Goal: Contribute content: Contribute content

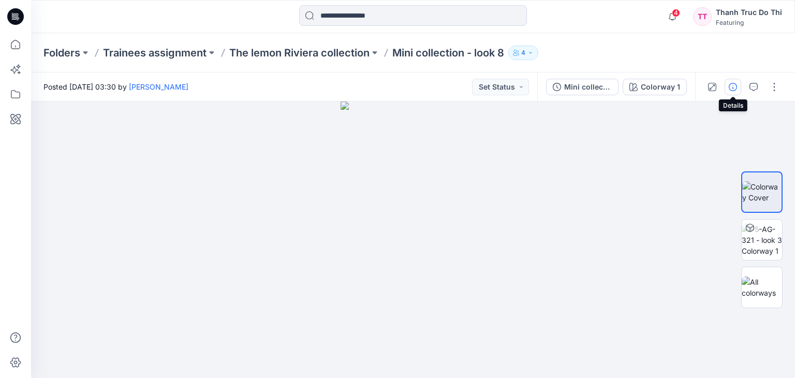
click at [732, 86] on icon "button" at bounding box center [733, 87] width 8 height 8
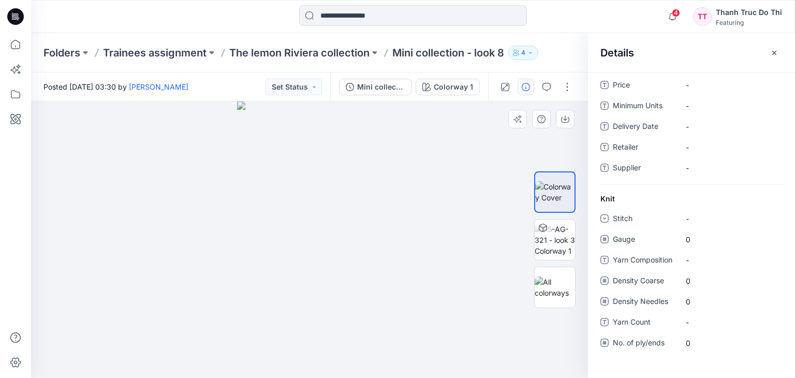
click at [472, 140] on div at bounding box center [309, 239] width 557 height 277
drag, startPoint x: 487, startPoint y: 184, endPoint x: 521, endPoint y: 165, distance: 39.2
click at [490, 183] on div at bounding box center [309, 239] width 557 height 277
click at [777, 51] on icon "button" at bounding box center [775, 53] width 8 height 8
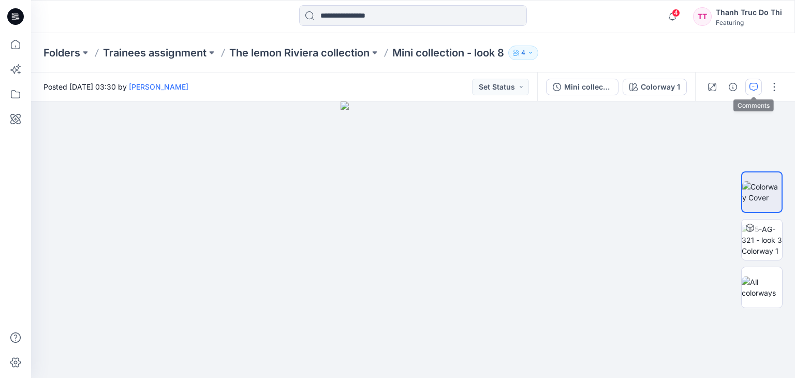
click at [747, 88] on button "button" at bounding box center [754, 87] width 17 height 17
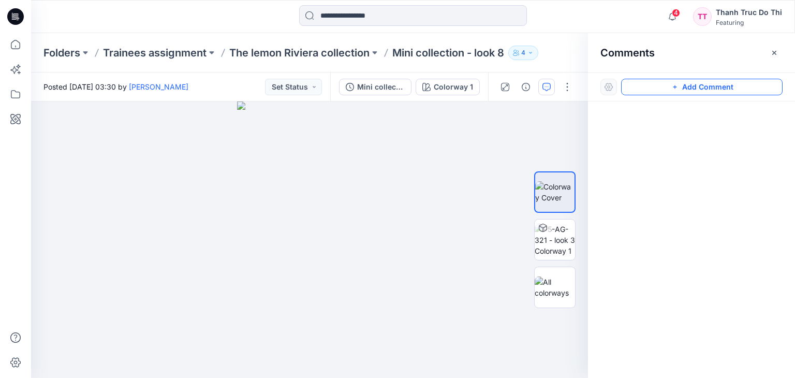
click at [664, 90] on button "Add Comment" at bounding box center [702, 87] width 162 height 17
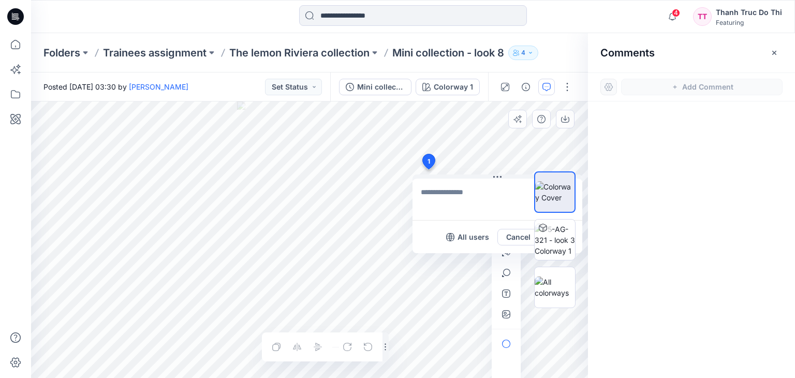
click at [428, 169] on div "1 All users Cancel Post Layer 1" at bounding box center [309, 239] width 557 height 277
click at [11, 48] on icon at bounding box center [15, 44] width 9 height 9
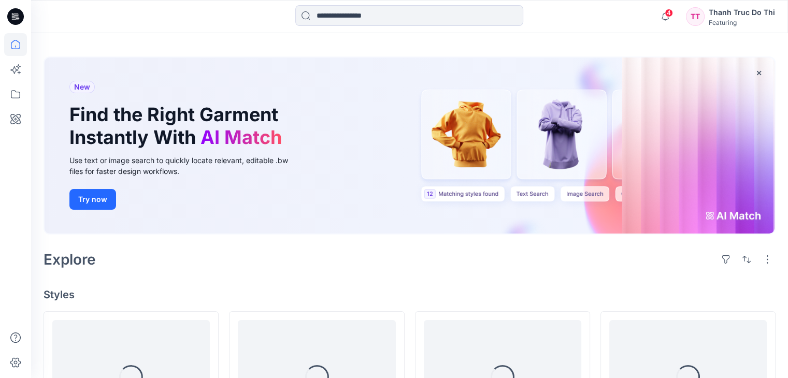
scroll to position [52, 0]
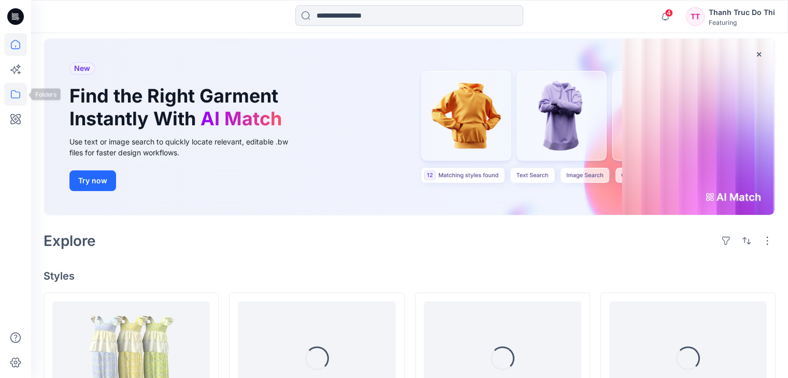
click at [21, 87] on icon at bounding box center [15, 94] width 23 height 23
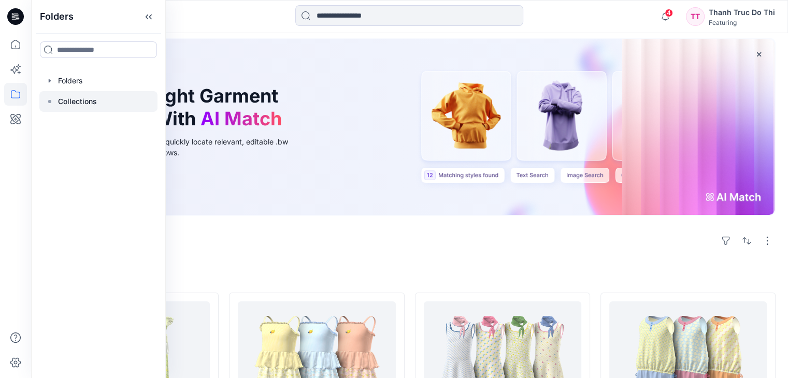
click at [135, 94] on div at bounding box center [98, 101] width 118 height 21
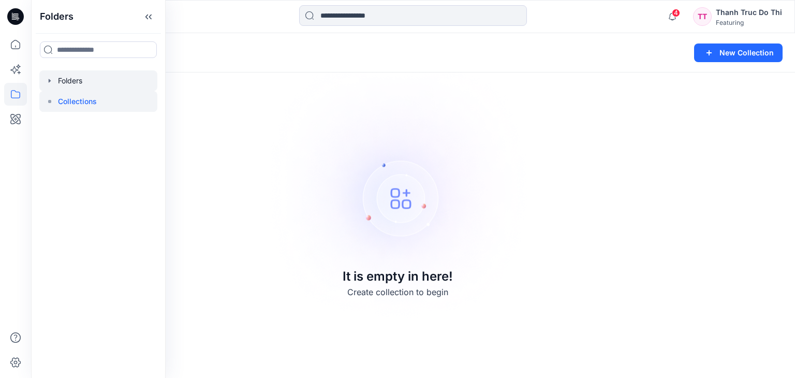
click at [79, 86] on div at bounding box center [98, 80] width 118 height 21
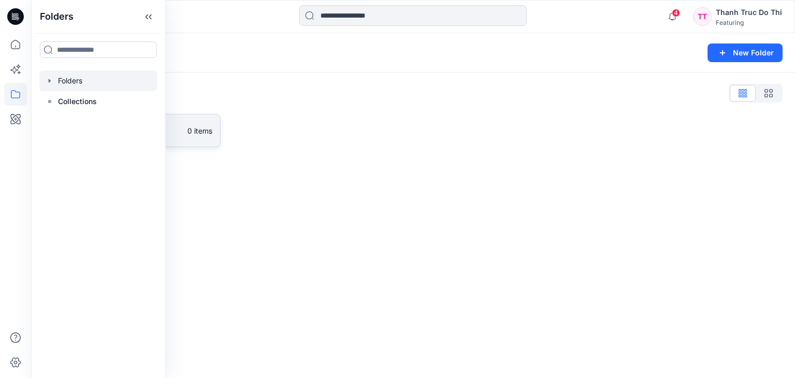
click at [193, 134] on p "0 items" at bounding box center [199, 130] width 25 height 11
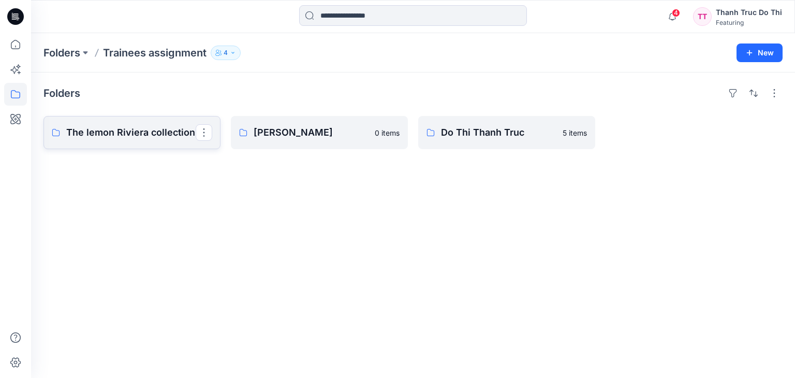
click at [103, 131] on p "The lemon Riviera collection" at bounding box center [130, 132] width 129 height 14
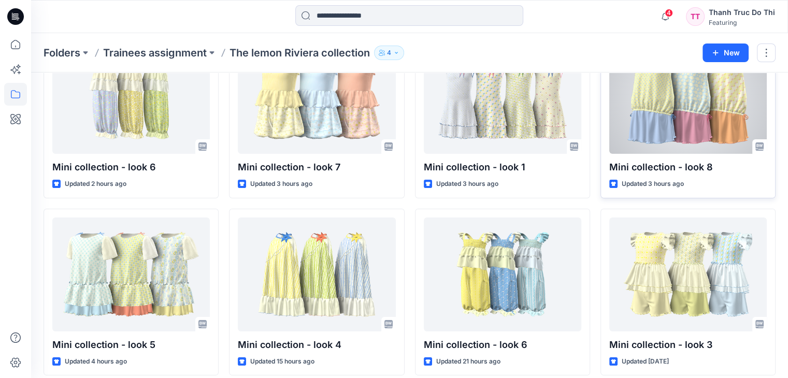
scroll to position [104, 0]
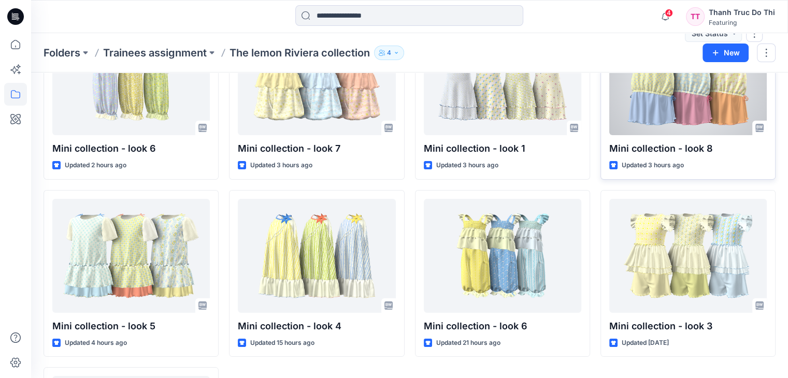
click at [669, 119] on div at bounding box center [687, 78] width 157 height 114
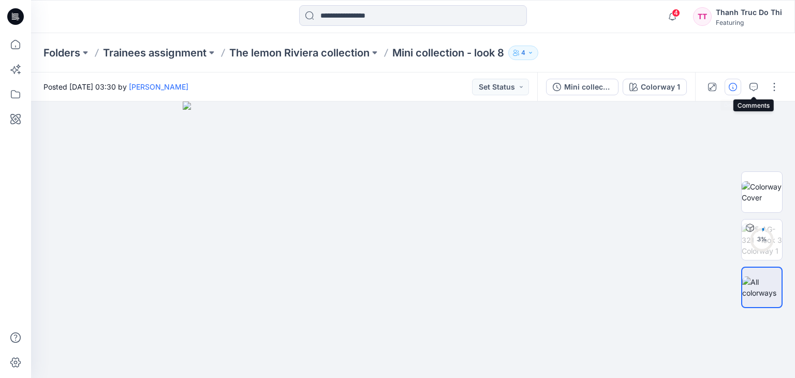
click at [735, 88] on icon "button" at bounding box center [733, 87] width 8 height 8
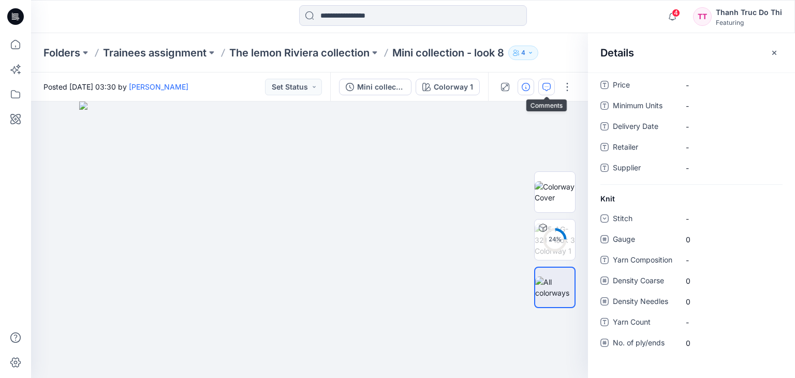
click at [544, 83] on icon "button" at bounding box center [547, 87] width 8 height 8
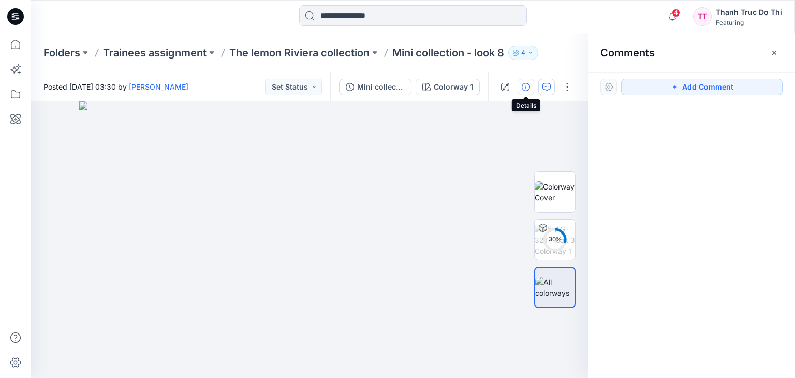
click at [524, 85] on icon "button" at bounding box center [526, 87] width 8 height 8
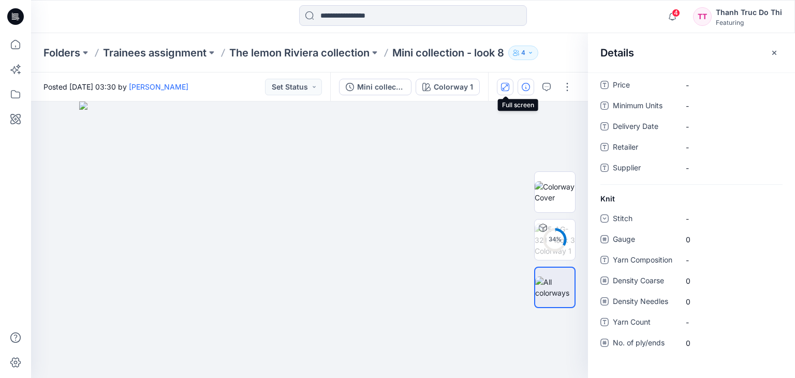
click at [507, 86] on icon "button" at bounding box center [505, 87] width 8 height 8
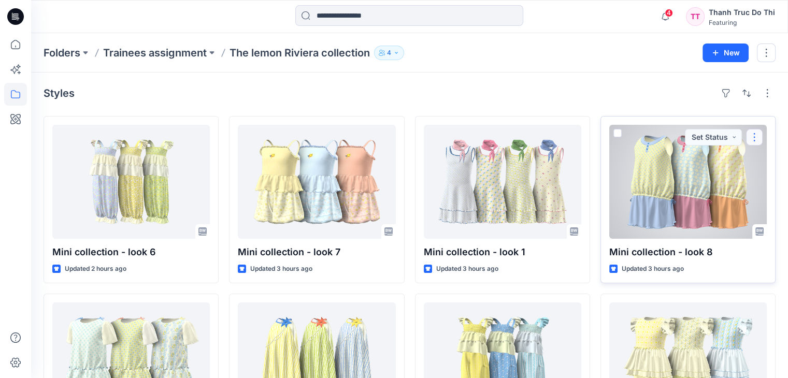
click at [750, 138] on button "button" at bounding box center [754, 137] width 17 height 17
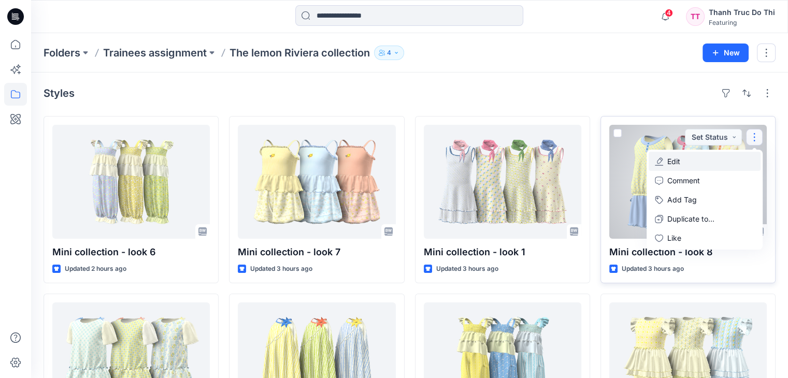
click at [702, 161] on button "Edit" at bounding box center [704, 161] width 112 height 19
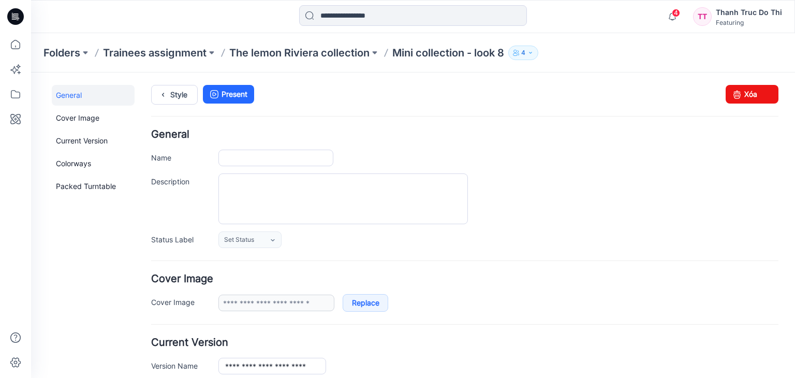
type input "**********"
click at [258, 187] on textarea "Description" at bounding box center [344, 198] width 250 height 51
paste textarea "**********"
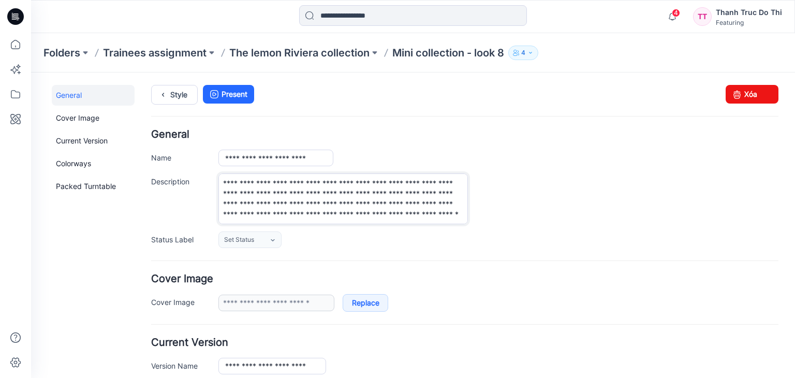
scroll to position [52, 0]
type textarea "**********"
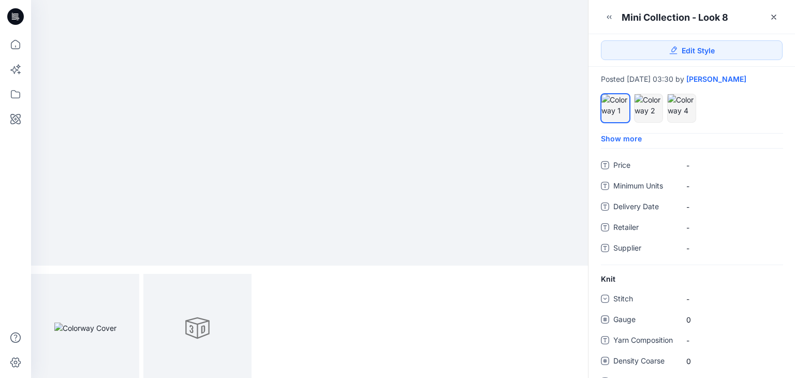
scroll to position [111, 0]
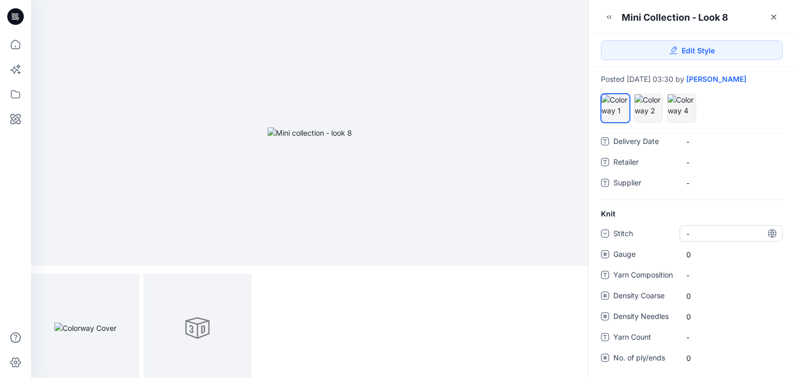
click at [710, 228] on div "-" at bounding box center [731, 233] width 103 height 17
click at [720, 307] on div "Rib/Hem" at bounding box center [731, 308] width 99 height 21
click at [701, 270] on "-" at bounding box center [732, 275] width 90 height 11
click at [698, 278] on textarea at bounding box center [731, 275] width 103 height 17
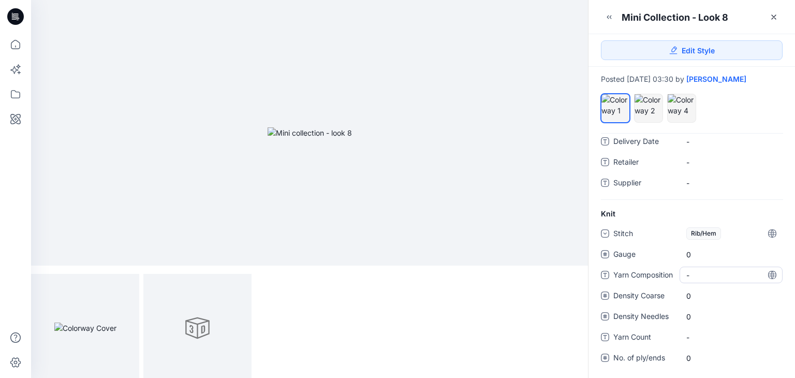
click at [727, 280] on div "-" at bounding box center [731, 275] width 103 height 17
drag, startPoint x: 687, startPoint y: 274, endPoint x: 737, endPoint y: 270, distance: 50.4
click at [737, 270] on textarea "**********" at bounding box center [727, 275] width 95 height 17
type textarea "**********"
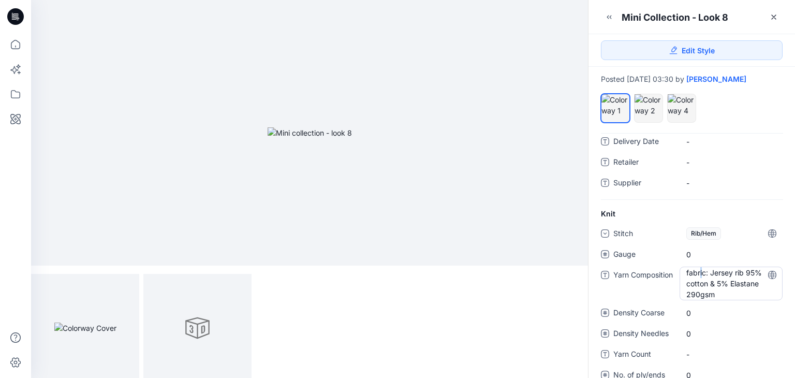
click at [699, 276] on "fabric: Jersey rib 95% cotton & 5% Elastane 290gsm" at bounding box center [732, 283] width 90 height 33
click at [688, 275] on textarea "**********" at bounding box center [727, 283] width 95 height 33
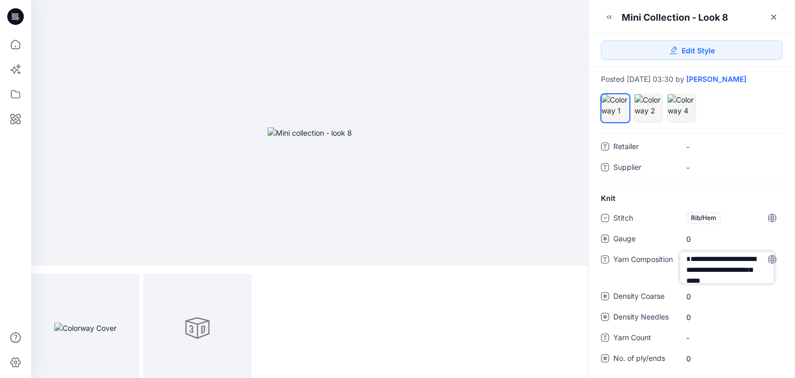
click at [734, 278] on textarea "**********" at bounding box center [727, 267] width 95 height 33
click at [714, 273] on textarea "**********" at bounding box center [727, 267] width 95 height 33
type textarea "**********"
click at [746, 276] on "main fabric: Jersey rib 95% cotton & 5% Elastane 290gsm." at bounding box center [732, 268] width 90 height 33
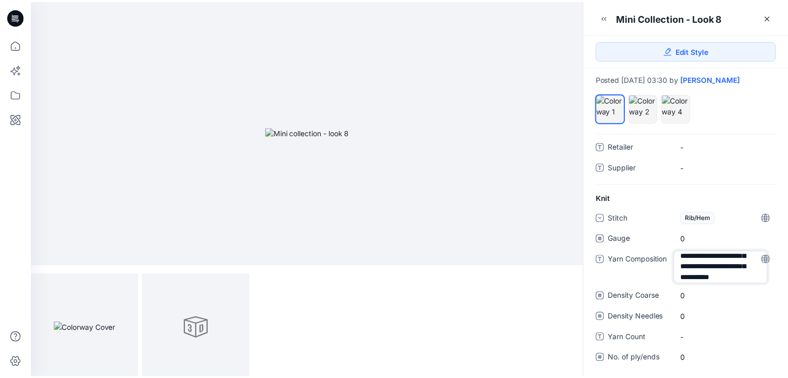
scroll to position [34, 0]
type textarea "**********"
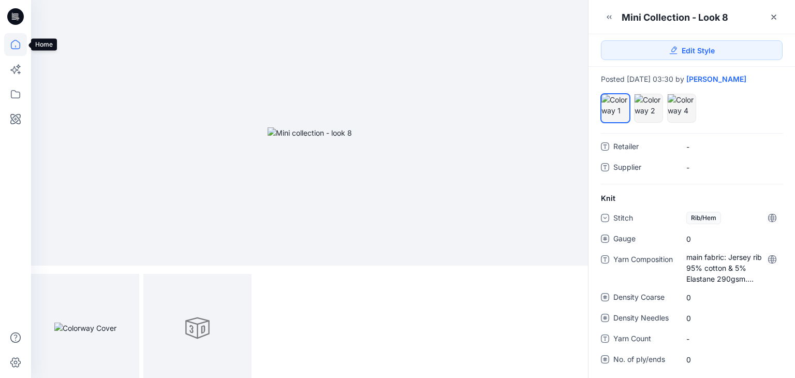
click at [23, 44] on icon at bounding box center [15, 44] width 23 height 23
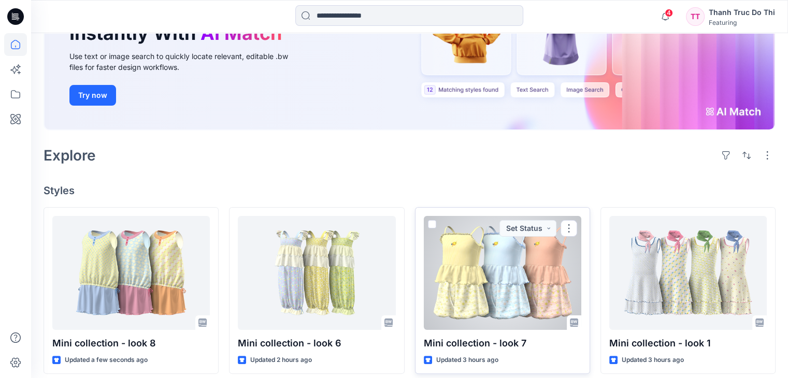
scroll to position [155, 0]
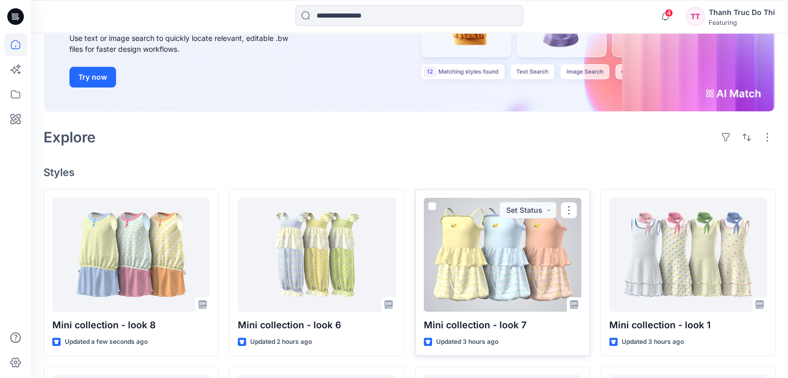
click at [501, 258] on div at bounding box center [502, 255] width 157 height 114
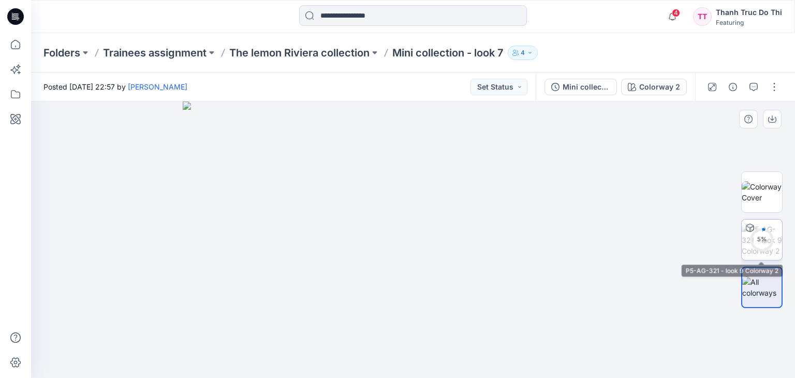
click at [771, 239] on div "5 %" at bounding box center [762, 239] width 25 height 9
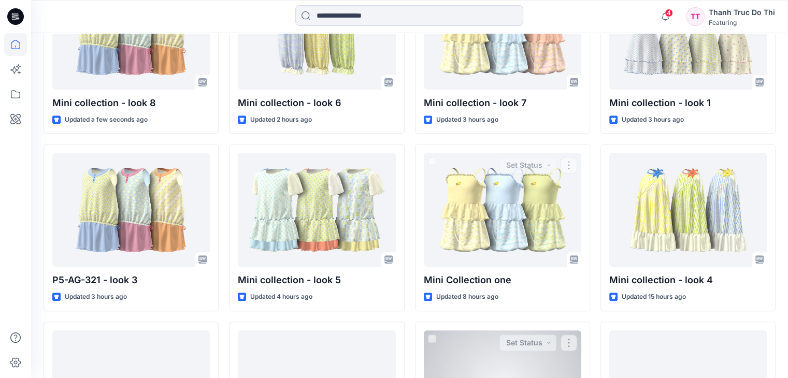
scroll to position [414, 0]
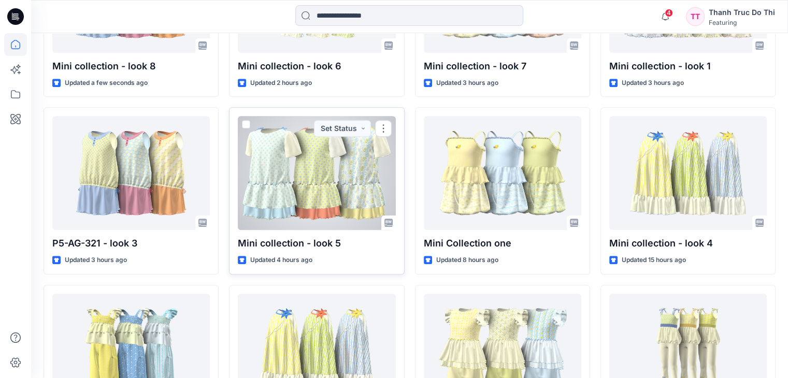
click at [308, 167] on div at bounding box center [316, 173] width 157 height 114
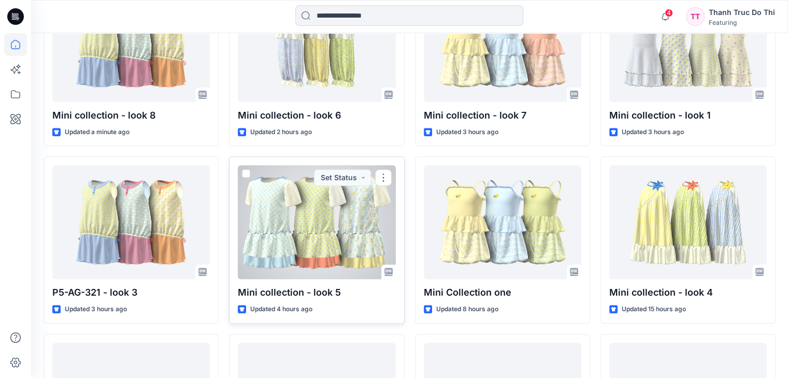
scroll to position [414, 0]
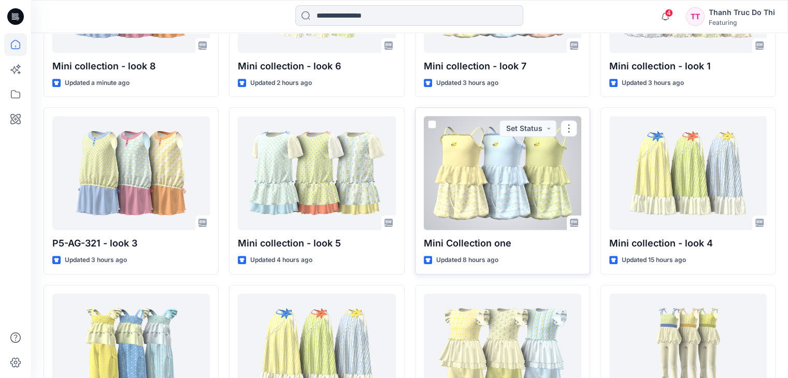
click at [518, 162] on div at bounding box center [502, 173] width 157 height 114
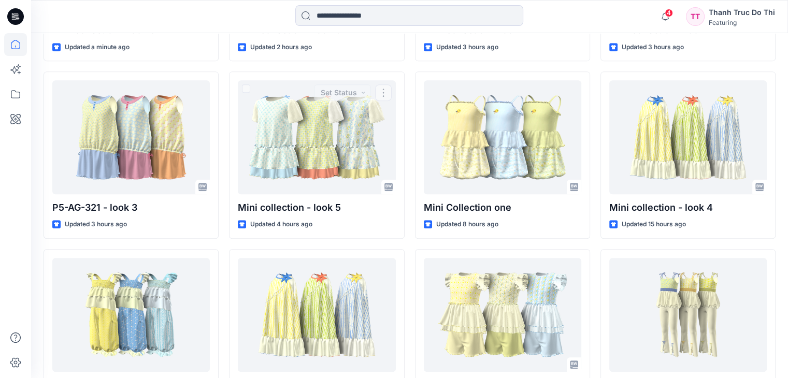
scroll to position [516, 0]
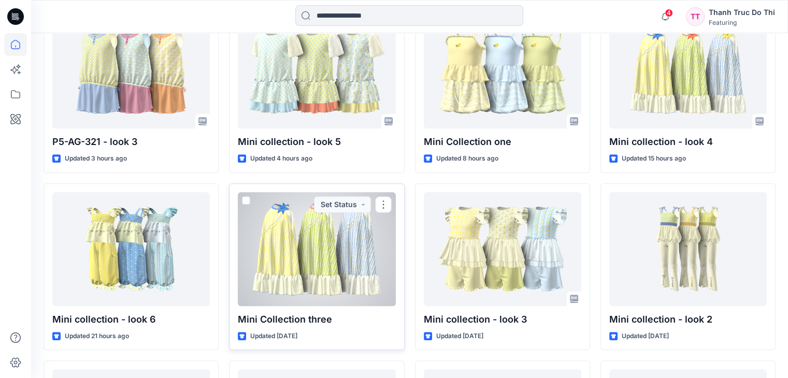
click at [336, 227] on div at bounding box center [316, 249] width 157 height 114
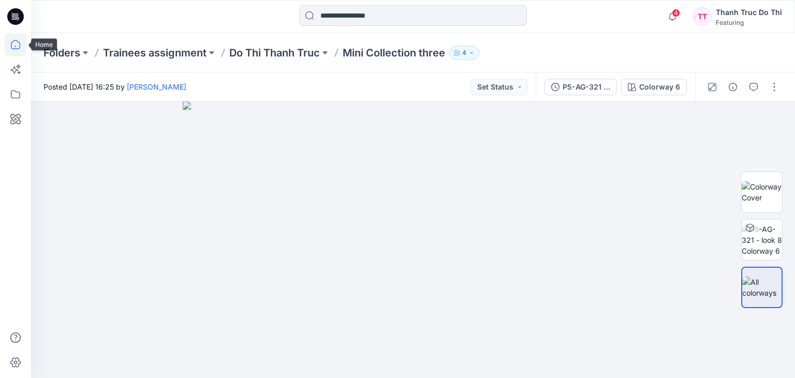
click at [12, 50] on icon at bounding box center [15, 44] width 23 height 23
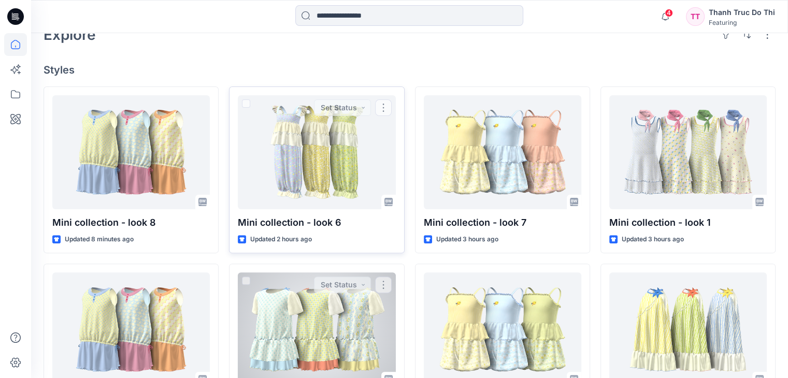
scroll to position [311, 0]
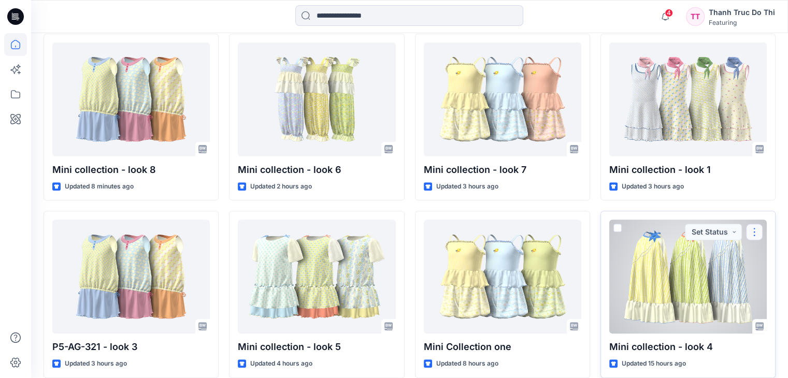
click at [748, 224] on button "button" at bounding box center [754, 232] width 17 height 17
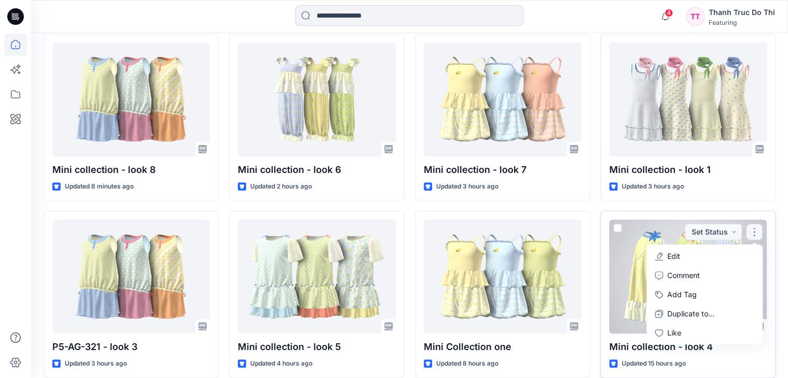
click at [640, 235] on div at bounding box center [687, 277] width 157 height 114
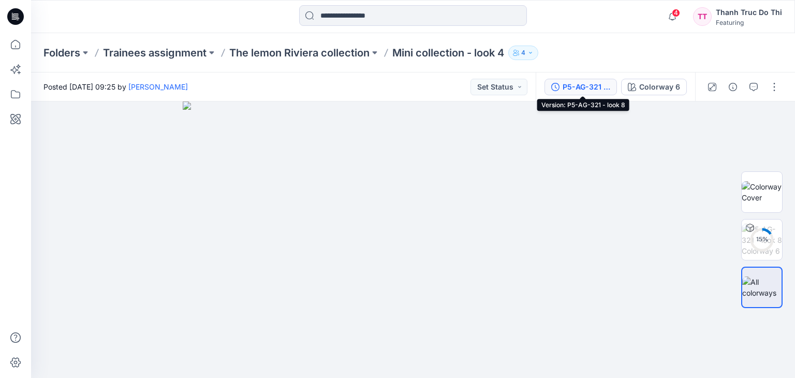
click at [599, 86] on div "P5-AG-321 - look 8" at bounding box center [587, 86] width 48 height 11
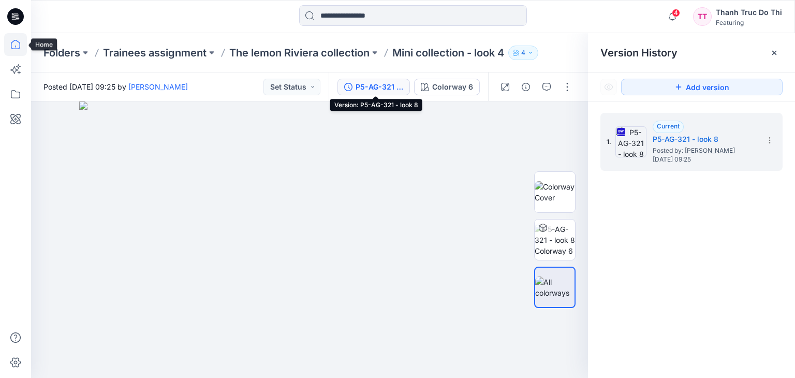
click at [6, 48] on icon at bounding box center [15, 44] width 23 height 23
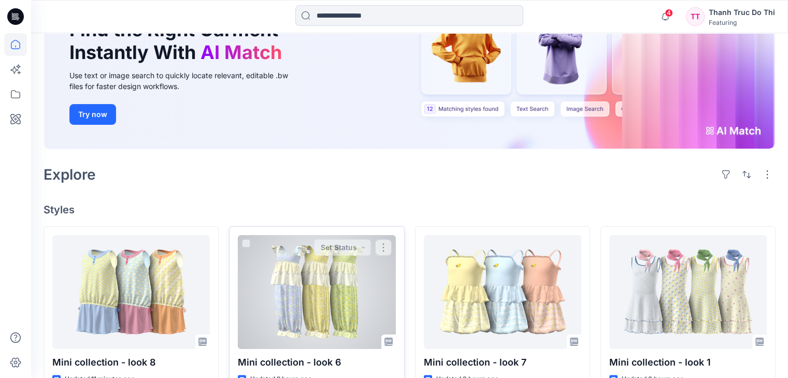
scroll to position [207, 0]
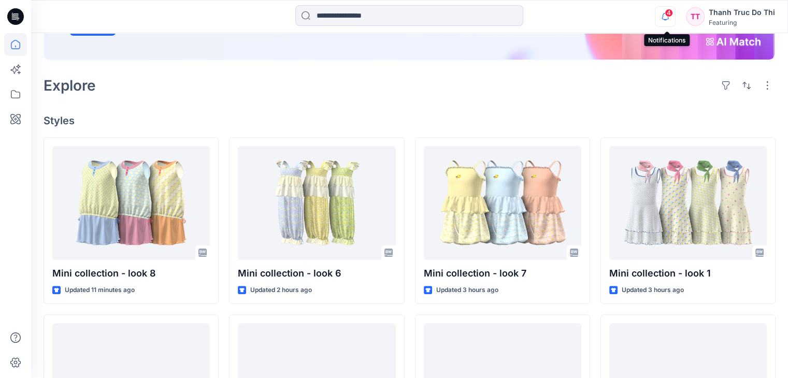
click at [664, 15] on icon "button" at bounding box center [665, 16] width 20 height 21
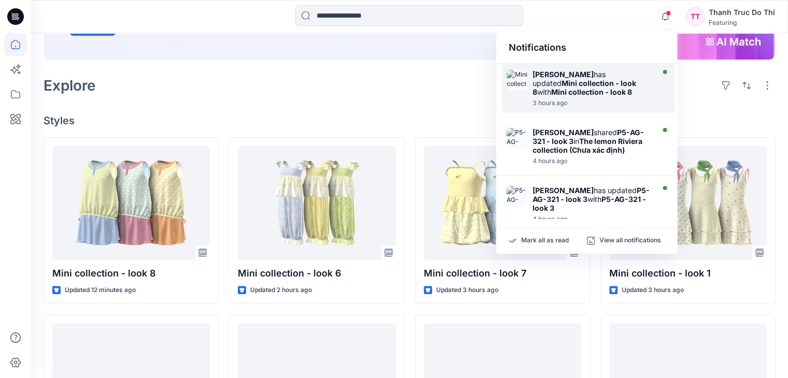
click at [565, 77] on strong "[PERSON_NAME]" at bounding box center [562, 74] width 61 height 9
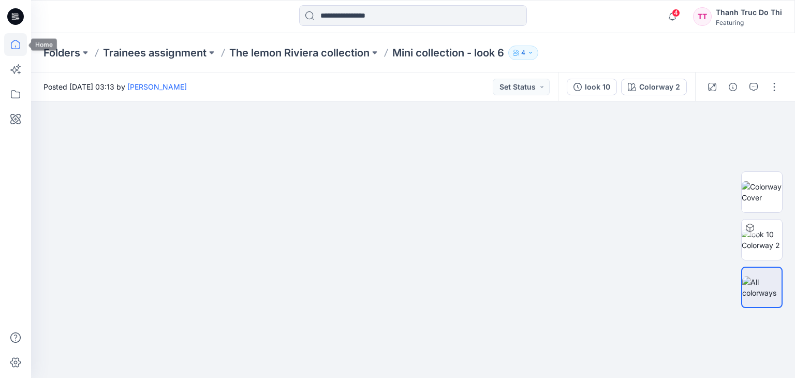
click at [14, 49] on icon at bounding box center [15, 44] width 23 height 23
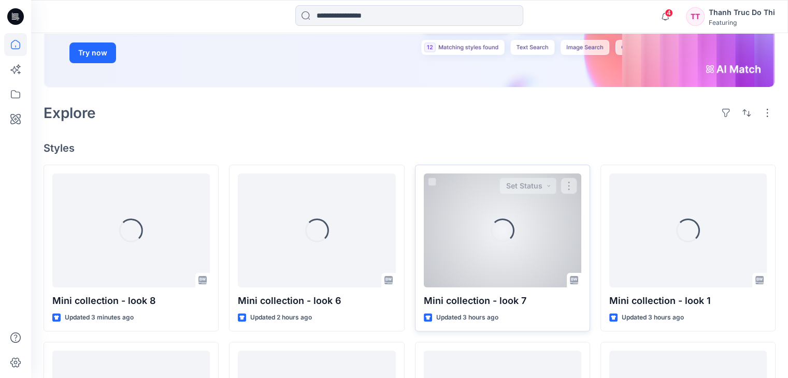
scroll to position [207, 0]
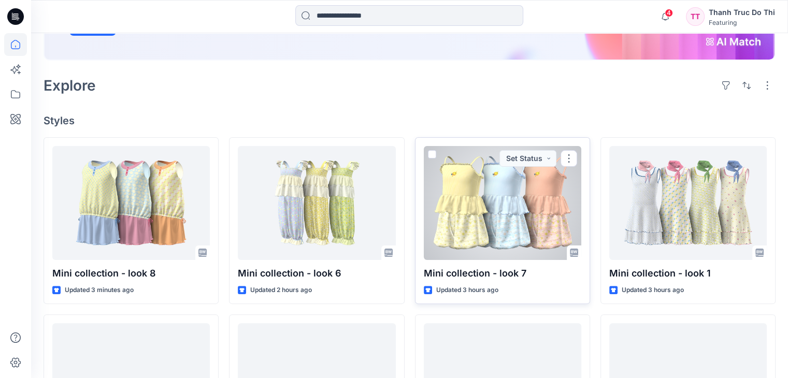
click at [510, 219] on div at bounding box center [502, 203] width 157 height 114
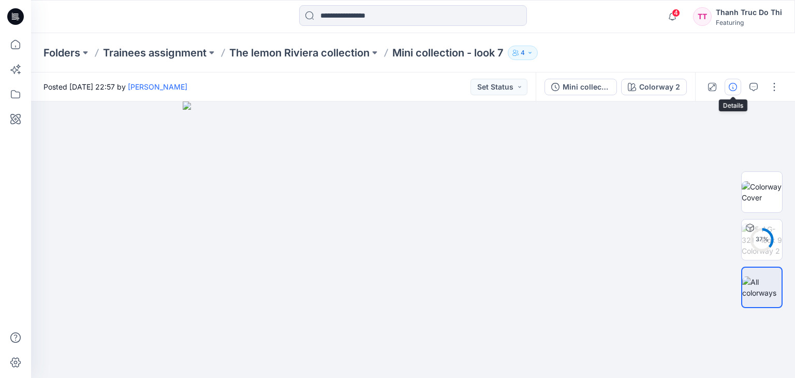
click at [736, 88] on icon "button" at bounding box center [733, 87] width 8 height 8
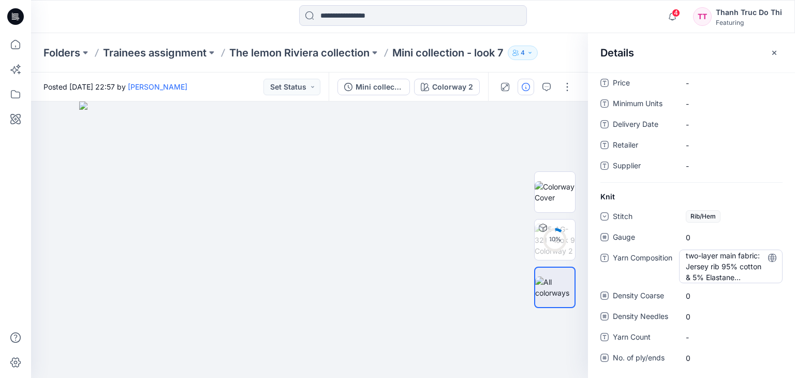
click at [735, 273] on "two-layer main fabric: Jersey rib 95% cotton & 5% Elastane 290gsm" at bounding box center [731, 266] width 90 height 33
drag, startPoint x: 685, startPoint y: 258, endPoint x: 757, endPoint y: 280, distance: 75.2
click at [757, 280] on textarea "**********" at bounding box center [728, 267] width 98 height 33
